Goal: Navigation & Orientation: Find specific page/section

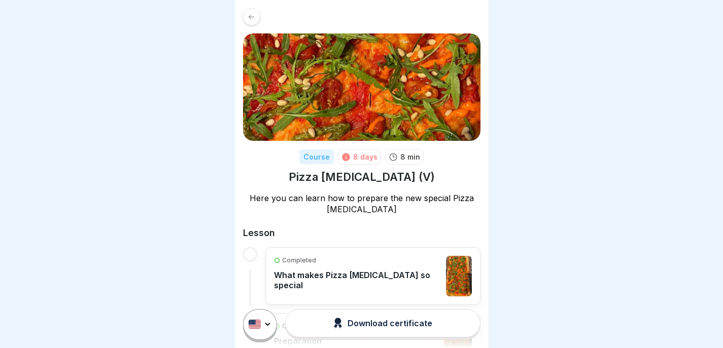
click at [252, 17] on icon at bounding box center [251, 16] width 6 height 5
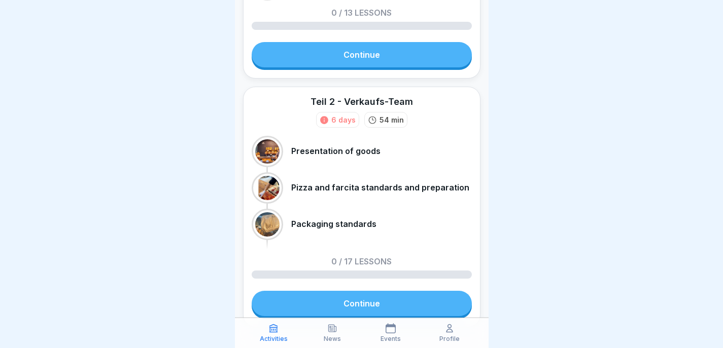
click at [379, 299] on link "Continue" at bounding box center [362, 303] width 220 height 25
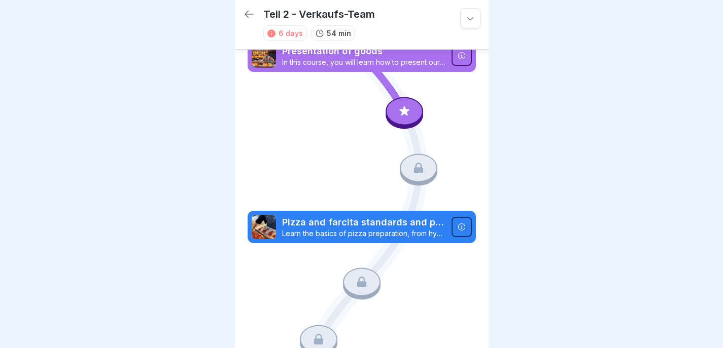
click at [244, 20] on icon at bounding box center [249, 14] width 12 height 12
